Goal: Task Accomplishment & Management: Use online tool/utility

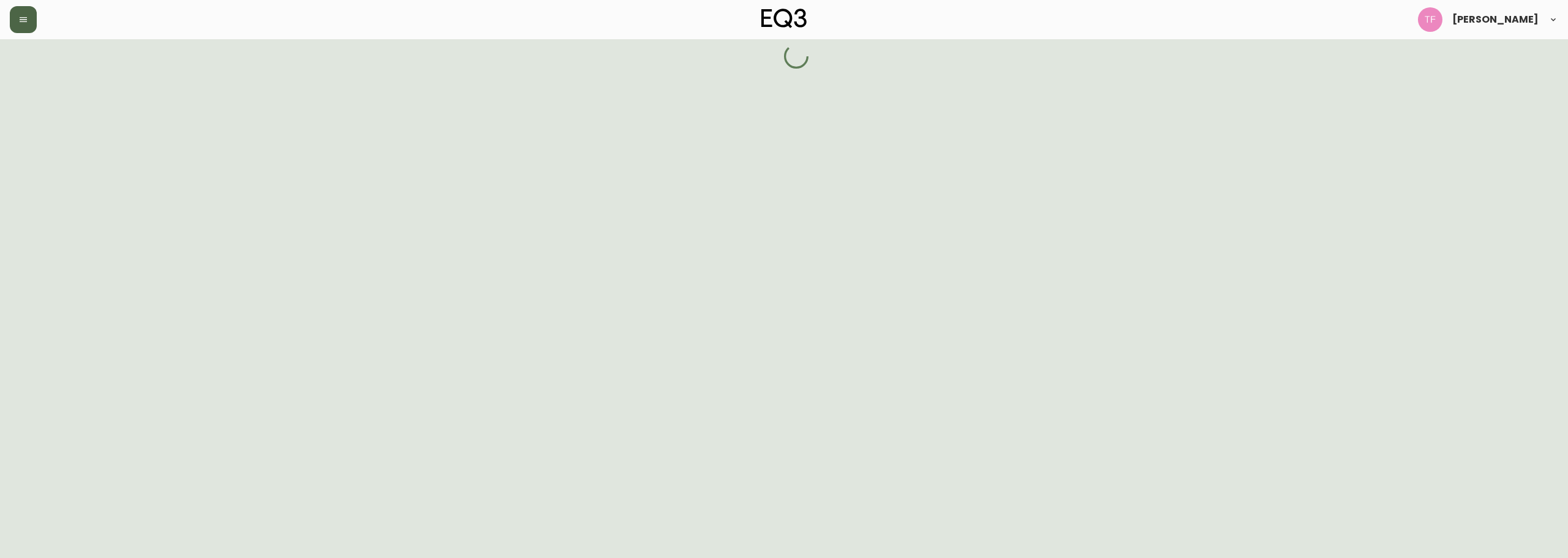
click at [11, 27] on button "button" at bounding box center [23, 20] width 27 height 27
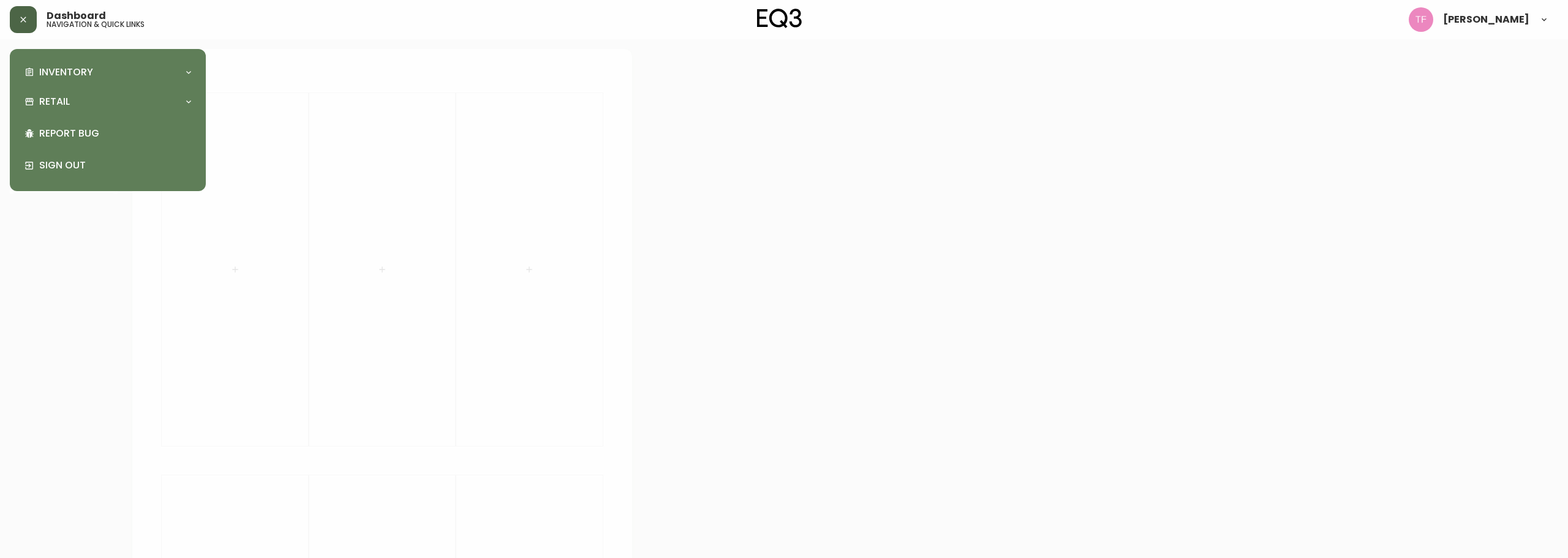
click at [21, 21] on icon "button" at bounding box center [23, 20] width 10 height 10
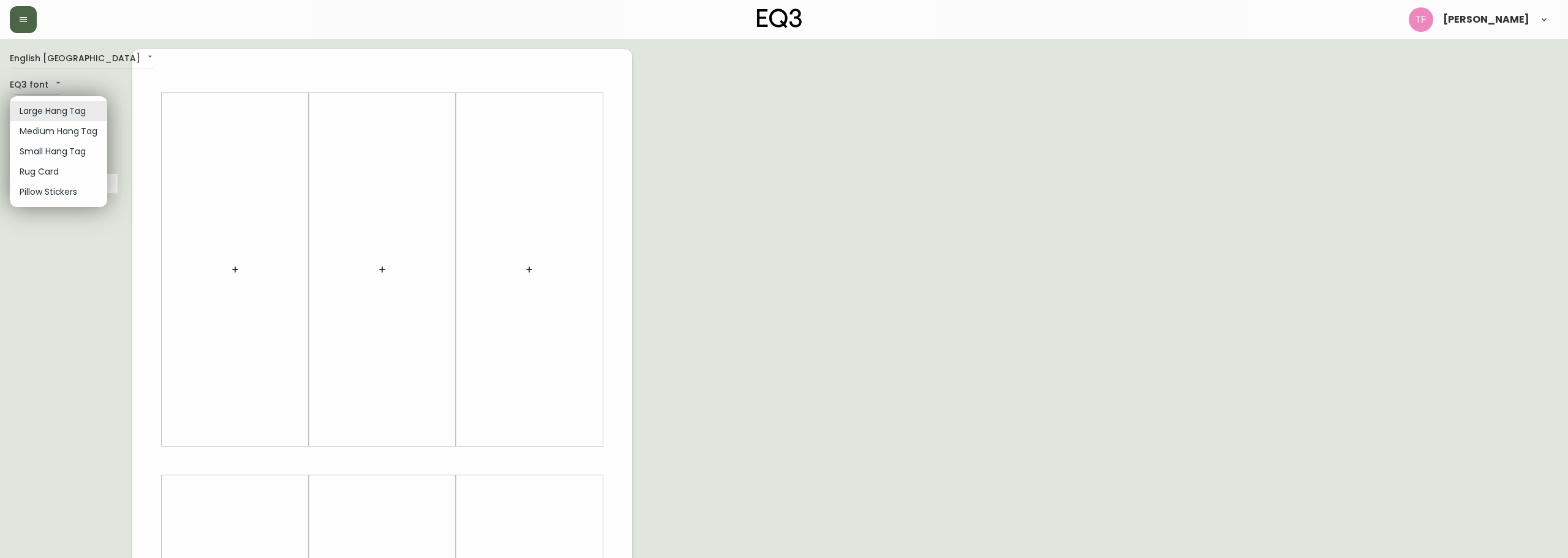
click at [46, 108] on body "[PERSON_NAME] English Canada en_CA EQ3 font EQ3 Large Hang Tag large 8.5 in × 1…" at bounding box center [784, 436] width 1568 height 872
click at [48, 153] on li "Small Hang Tag" at bounding box center [58, 152] width 97 height 20
type input "small"
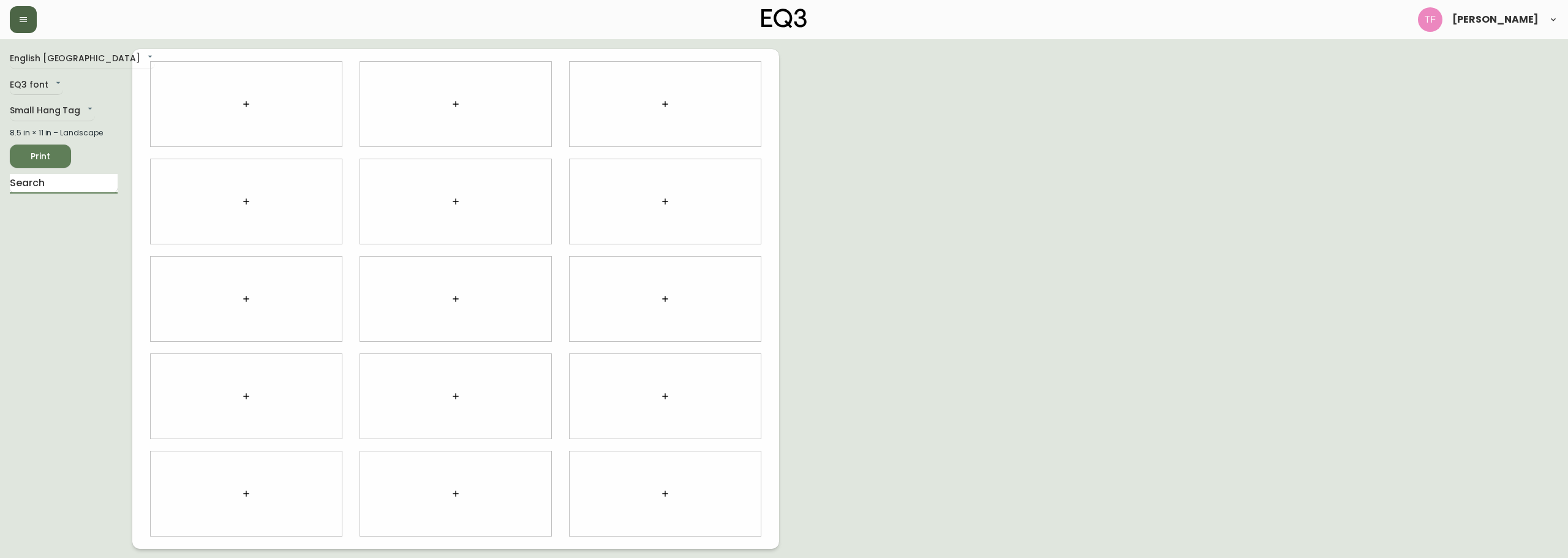
click at [57, 184] on input "text" at bounding box center [63, 183] width 108 height 20
drag, startPoint x: 16, startPoint y: 260, endPoint x: 86, endPoint y: 258, distance: 70.0
click at [86, 268] on li "[PERSON_NAME] Dining Chair" at bounding box center [63, 284] width 108 height 32
click at [68, 300] on li "[PERSON_NAME] Office Chair" at bounding box center [63, 315] width 108 height 32
click at [80, 112] on body "[PERSON_NAME] English Canada en_CA EQ3 font EQ3 Small Hang Tag small 8.5 in × 1…" at bounding box center [784, 274] width 1568 height 548
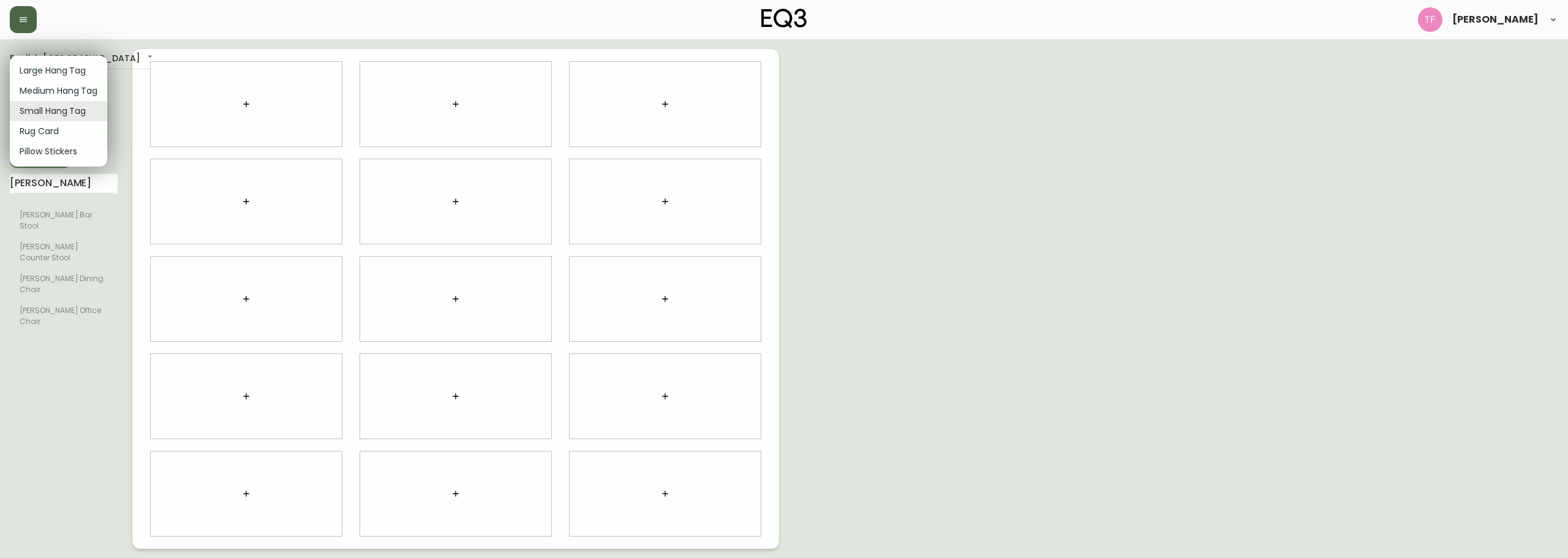
drag, startPoint x: 49, startPoint y: 183, endPoint x: 34, endPoint y: 184, distance: 15.0
click at [34, 184] on div at bounding box center [784, 279] width 1568 height 558
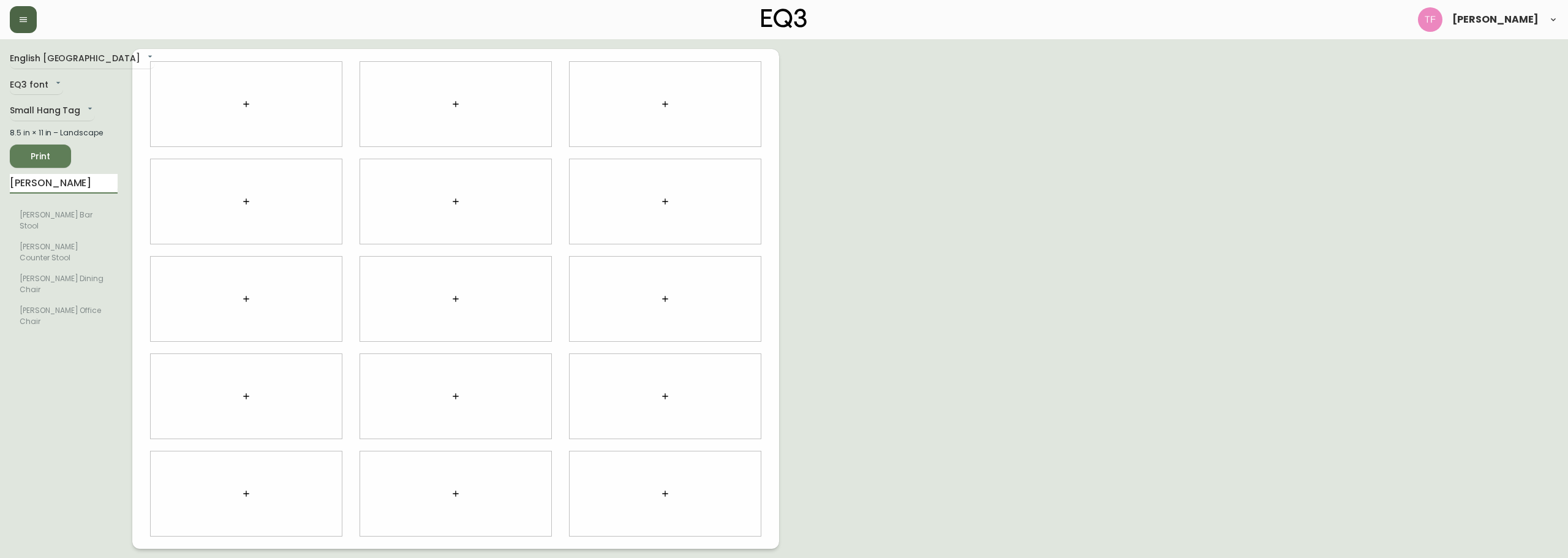
drag, startPoint x: 35, startPoint y: 183, endPoint x: 0, endPoint y: 183, distance: 35.0
click at [0, 183] on main "English Canada en_CA EQ3 font EQ3 Small Hang Tag small 8.5 in × 11 in – Landsca…" at bounding box center [784, 294] width 1568 height 510
type input "sag"
click at [319, 131] on input "text" at bounding box center [312, 136] width 44 height 15
type input "$499"
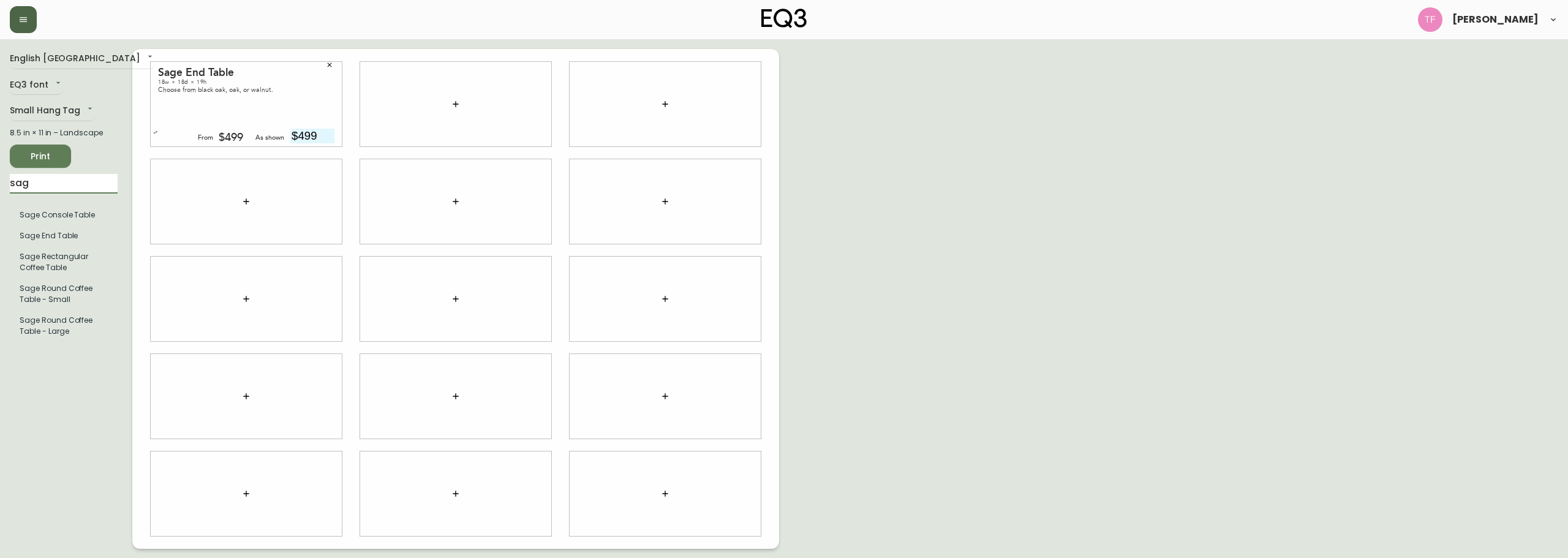
drag, startPoint x: 35, startPoint y: 183, endPoint x: 0, endPoint y: 187, distance: 35.2
click at [0, 187] on main "English Canada en_CA EQ3 font EQ3 Small Hang Tag small 8.5 in × 11 in – Landsca…" at bounding box center [784, 294] width 1568 height 510
click at [331, 65] on icon "button" at bounding box center [329, 65] width 7 height 7
click at [525, 326] on input "text" at bounding box center [522, 331] width 44 height 15
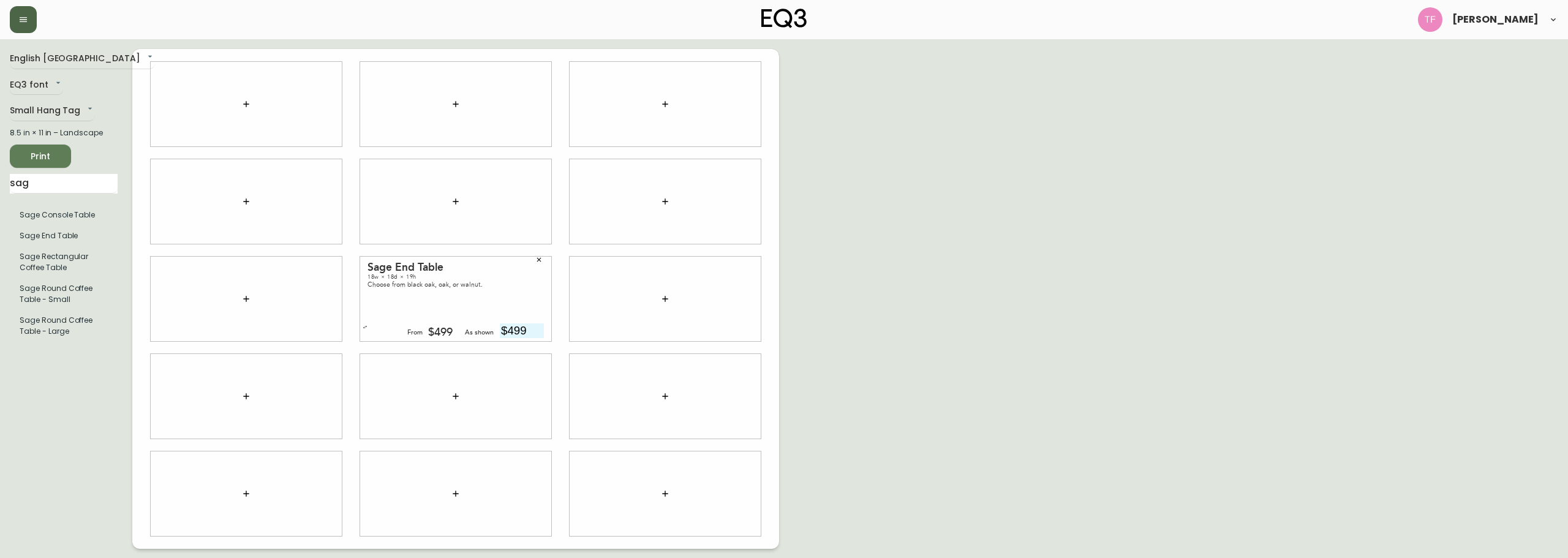
type input "$499"
click at [50, 156] on span "Print" at bounding box center [40, 156] width 42 height 15
click at [37, 151] on span "Print" at bounding box center [40, 156] width 42 height 15
